Goal: Task Accomplishment & Management: Complete application form

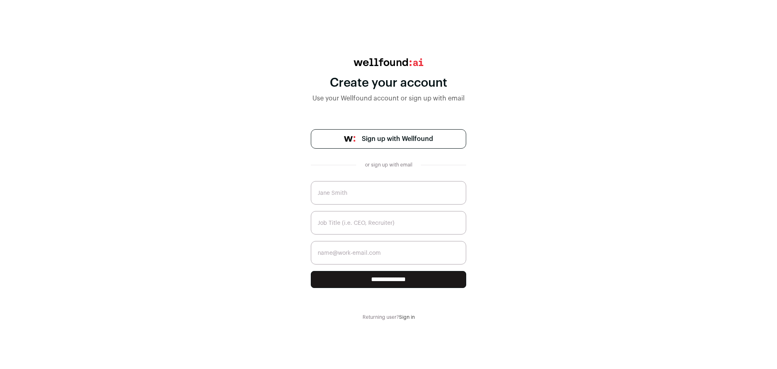
click at [371, 196] on input "text" at bounding box center [388, 192] width 155 height 23
type input "[PERSON_NAME]"
type input "[EMAIL_ADDRESS][DOMAIN_NAME]"
click at [387, 227] on input "text" at bounding box center [388, 222] width 155 height 23
type input "d"
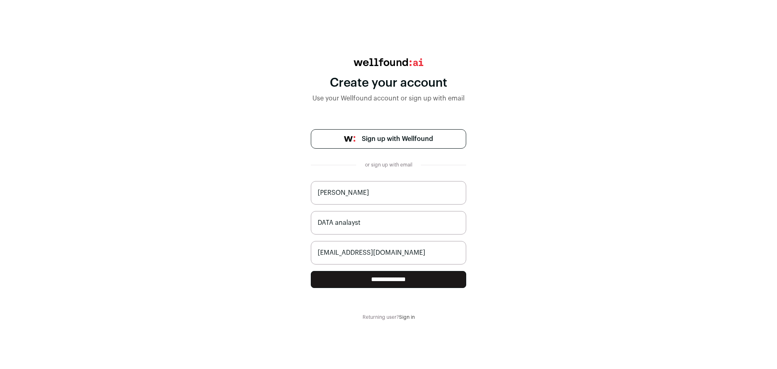
type input "DATA analayst"
click at [427, 283] on input "**********" at bounding box center [388, 279] width 155 height 17
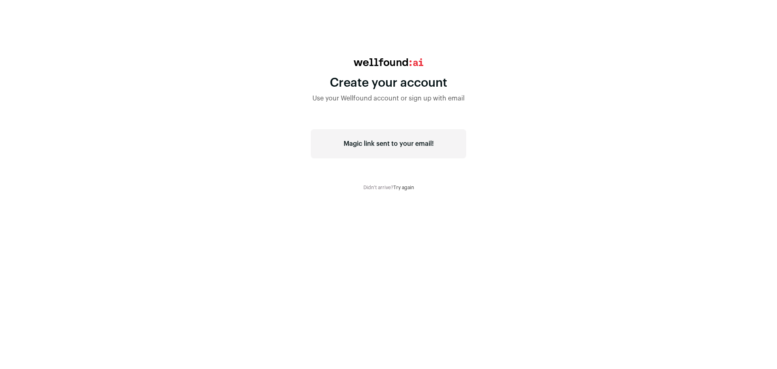
click at [404, 147] on div "Magic link sent to your email!" at bounding box center [388, 143] width 155 height 29
click at [399, 189] on link "Try again" at bounding box center [403, 187] width 21 height 5
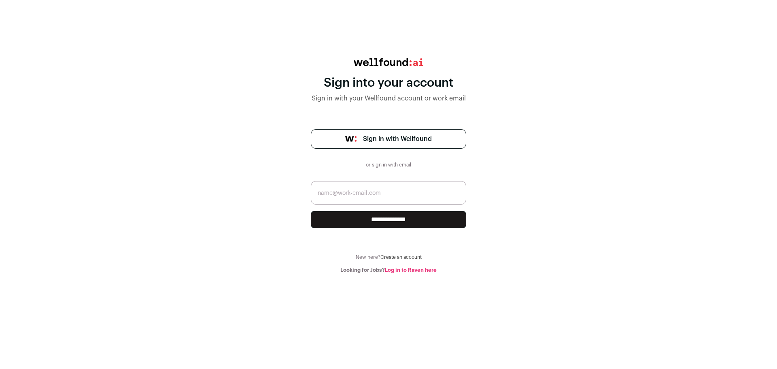
click at [394, 136] on span "Sign in with Wellfound" at bounding box center [397, 139] width 69 height 10
